Goal: Transaction & Acquisition: Obtain resource

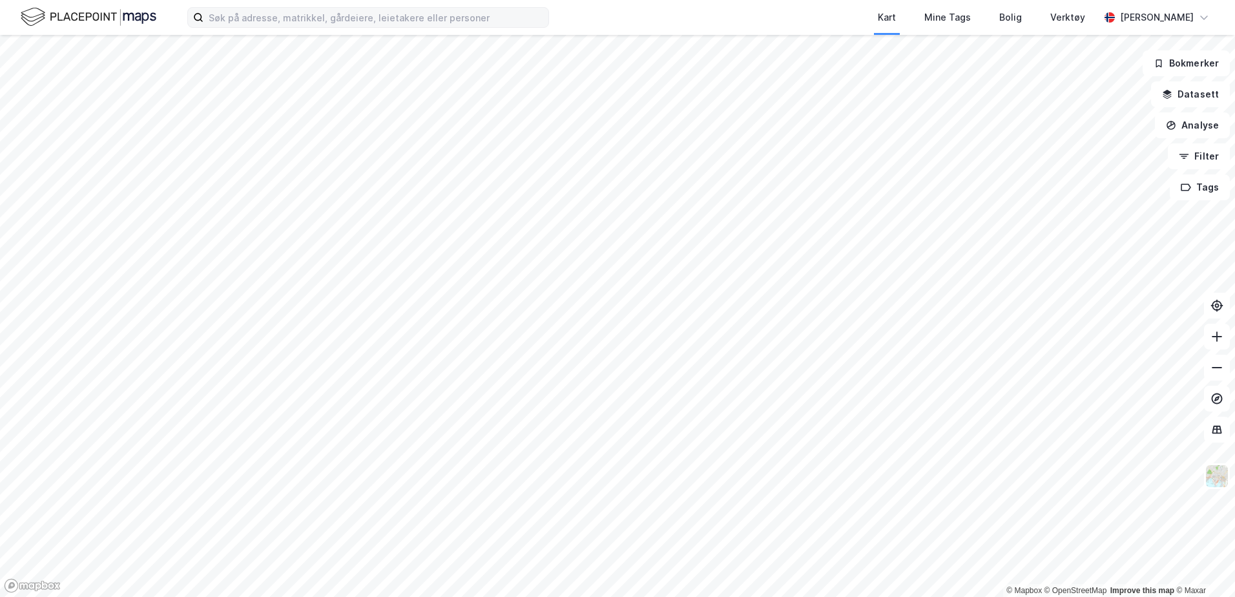
click at [335, 28] on div "Kart Mine Tags Bolig Verktøy [PERSON_NAME]" at bounding box center [617, 17] width 1235 height 35
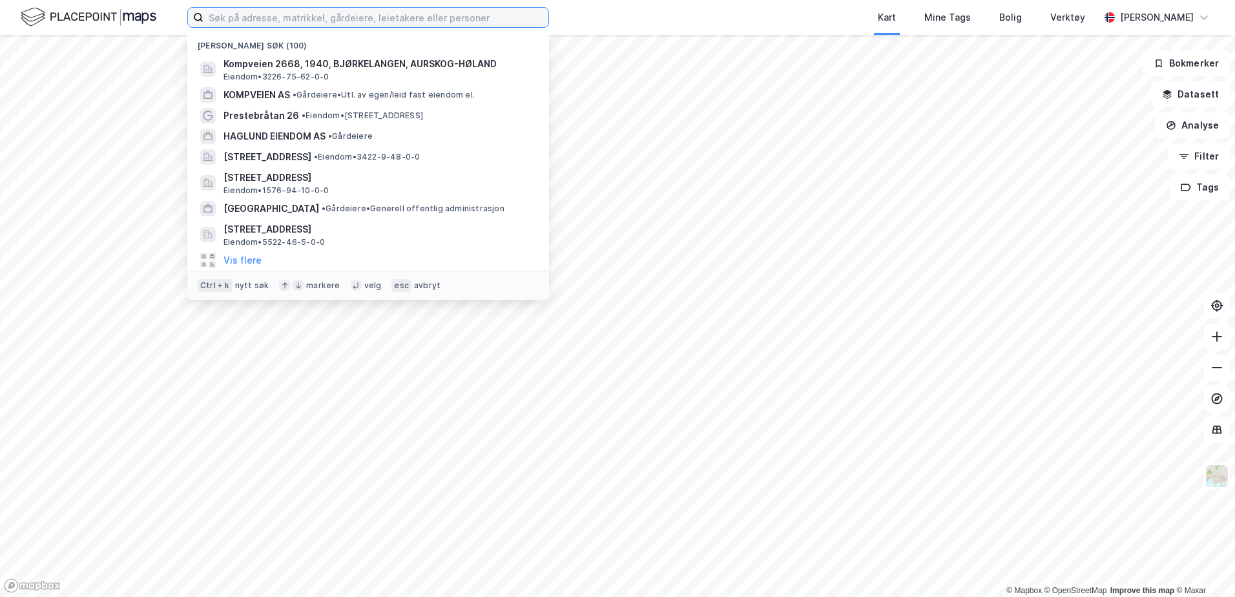
click at [334, 23] on input at bounding box center [375, 17] width 345 height 19
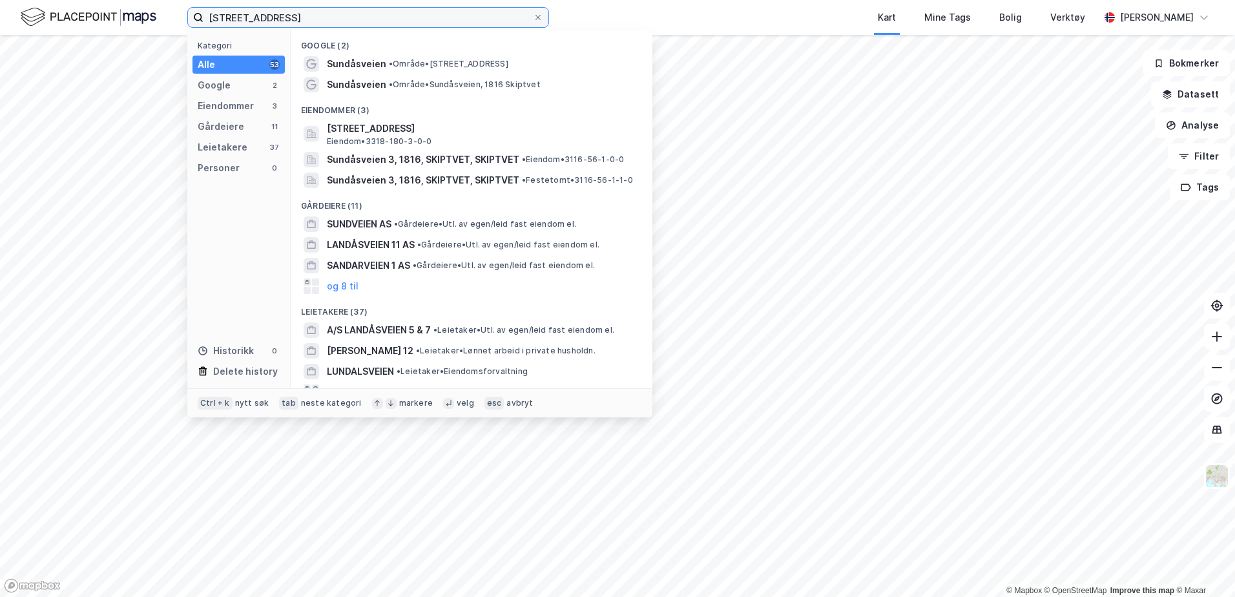
type input "[STREET_ADDRESS]"
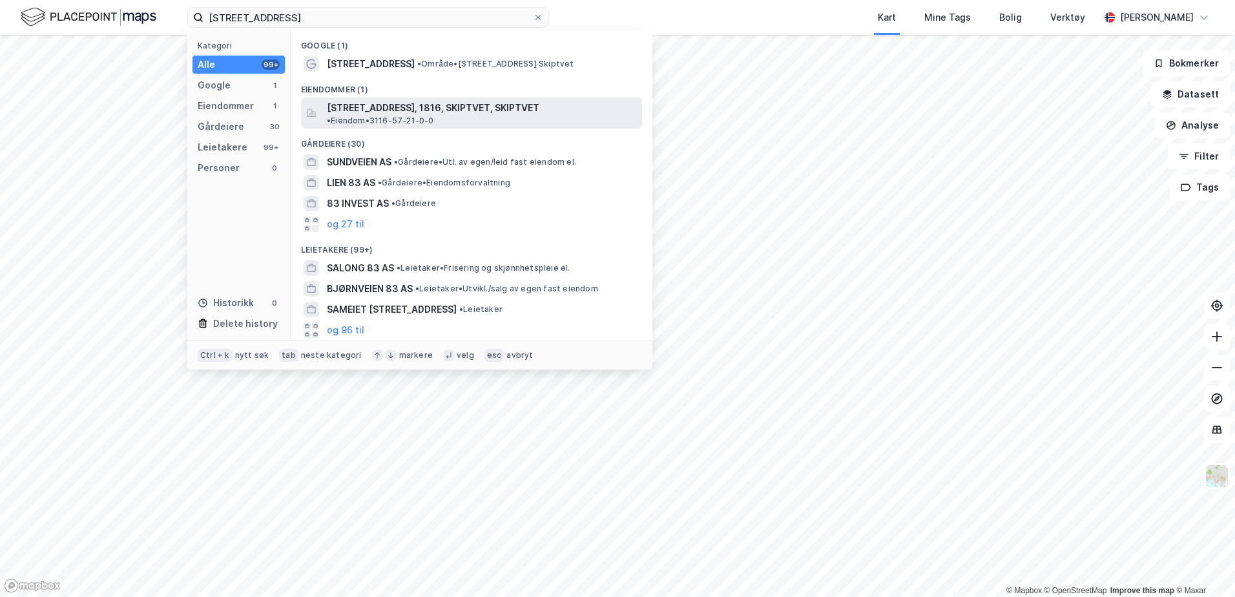
click at [364, 107] on span "[STREET_ADDRESS], 1816, SKIPTVET, SKIPTVET" at bounding box center [433, 107] width 212 height 15
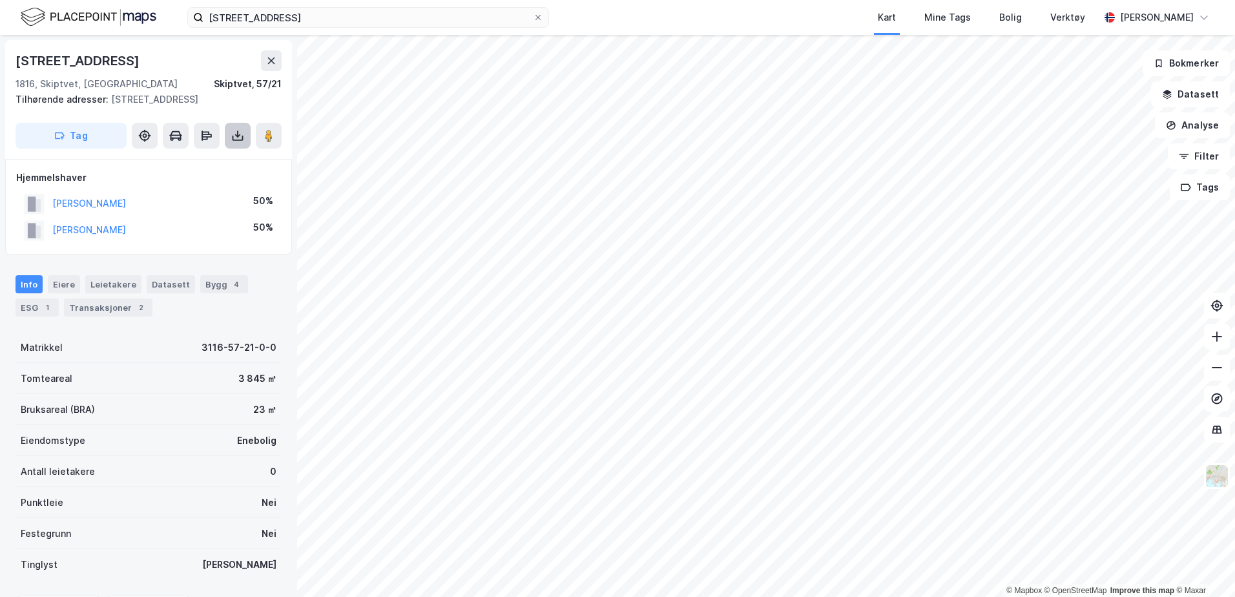
click at [225, 132] on button at bounding box center [238, 136] width 26 height 26
click at [184, 156] on div "Last ned grunnbok" at bounding box center [173, 161] width 75 height 10
